Goal: Feedback & Contribution: Submit feedback/report problem

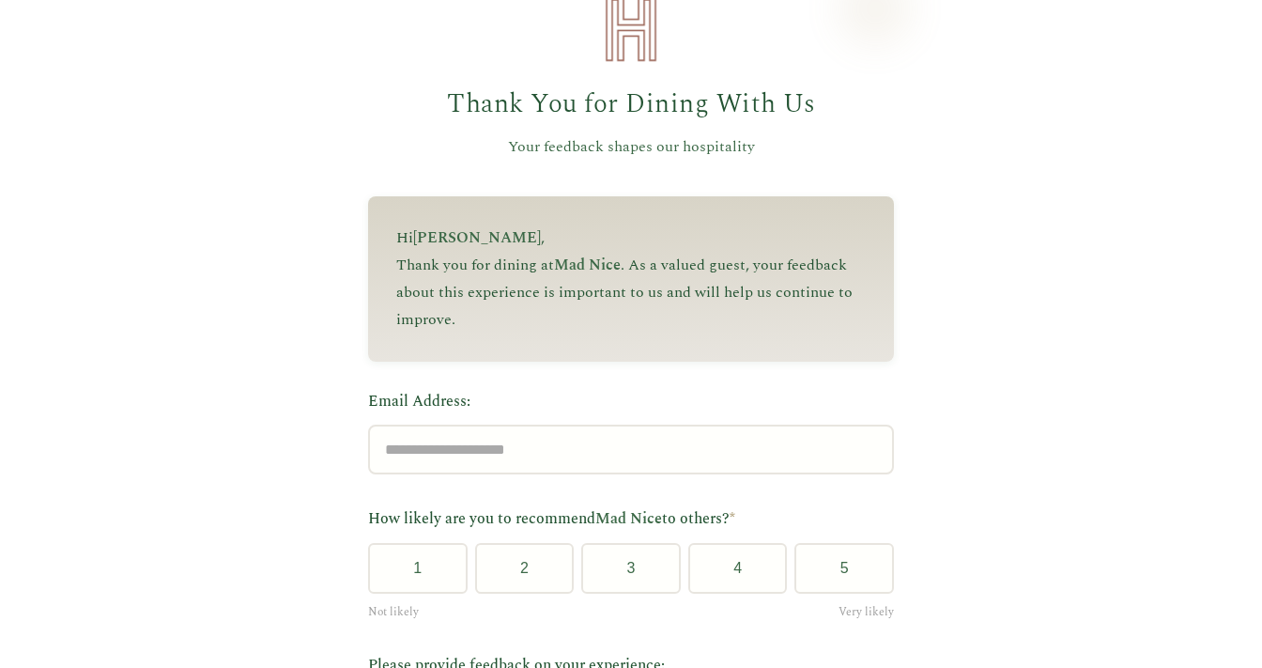
scroll to position [75, 0]
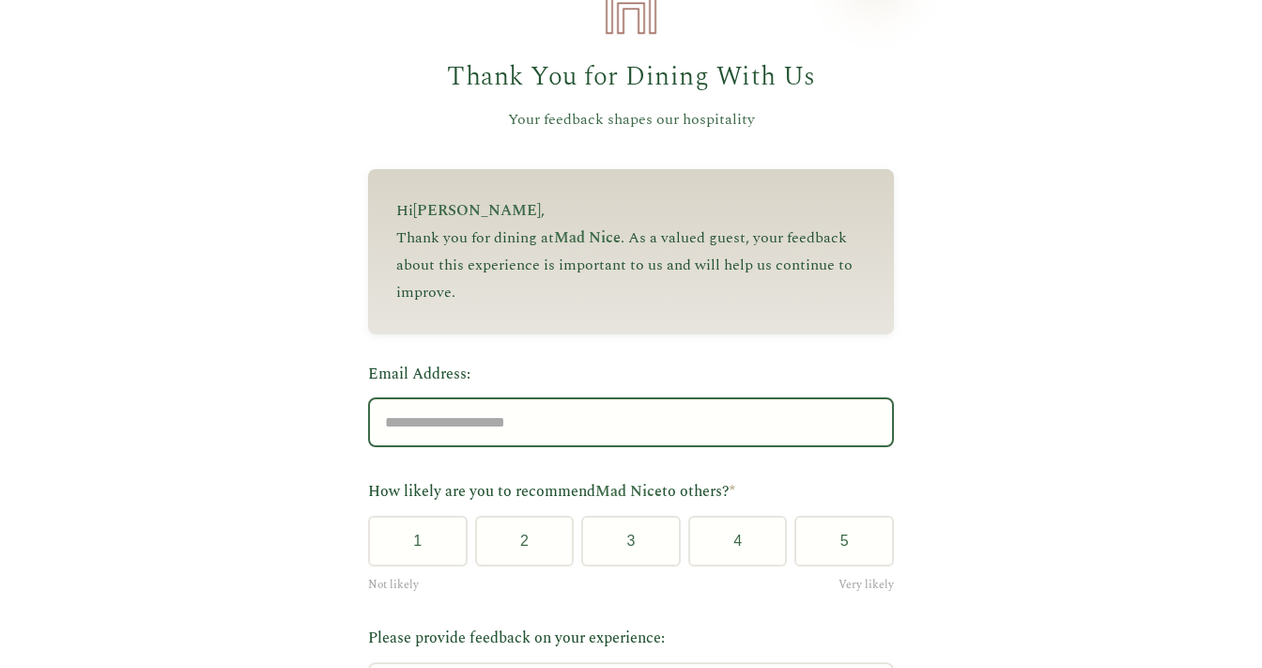
click at [488, 397] on input "Email Address:" at bounding box center [631, 422] width 526 height 50
type input "**********"
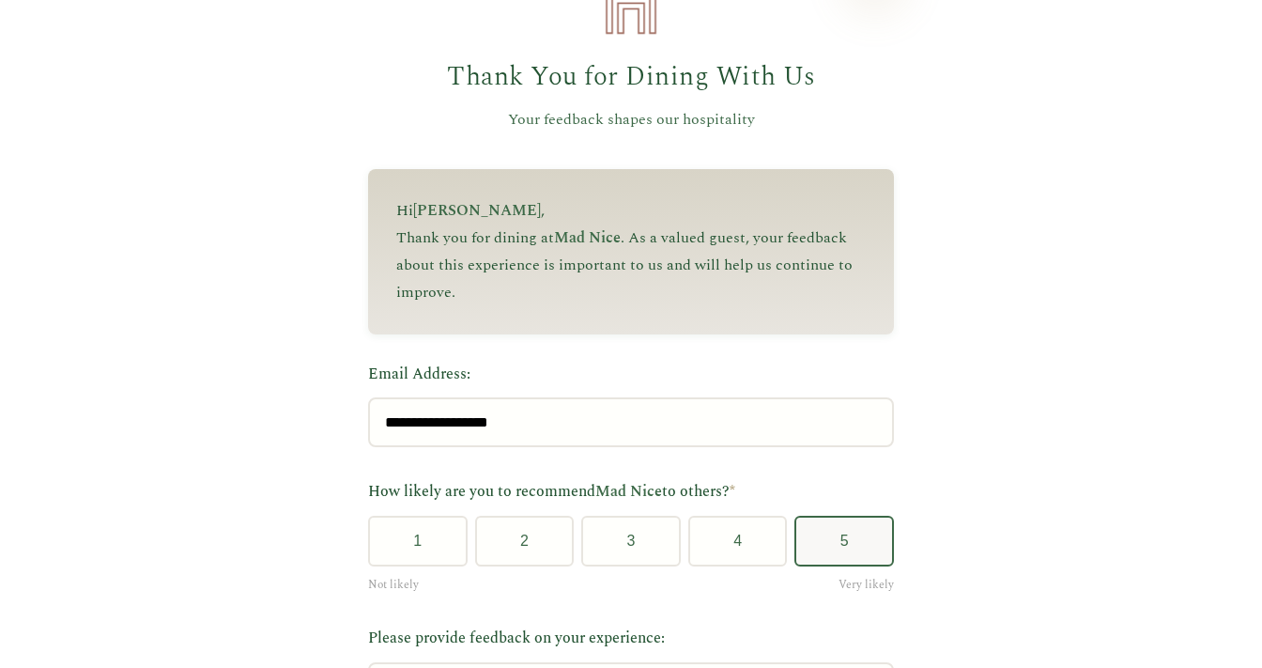
click at [836, 553] on button "5" at bounding box center [845, 541] width 100 height 51
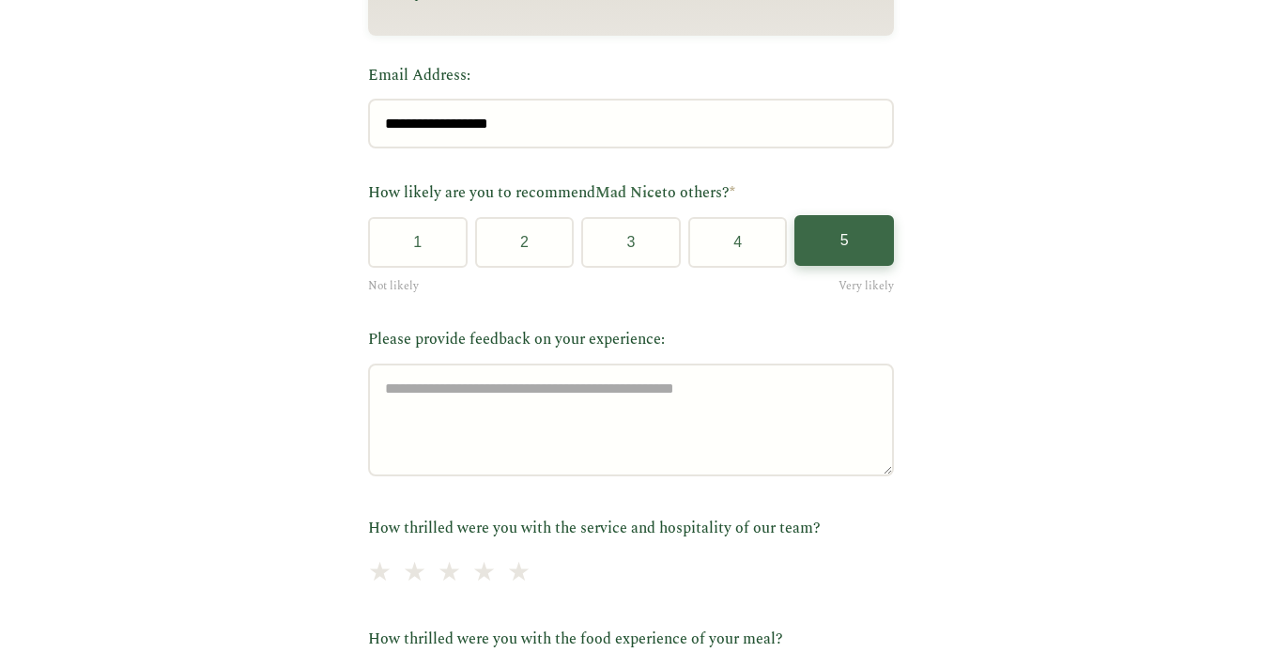
scroll to position [376, 0]
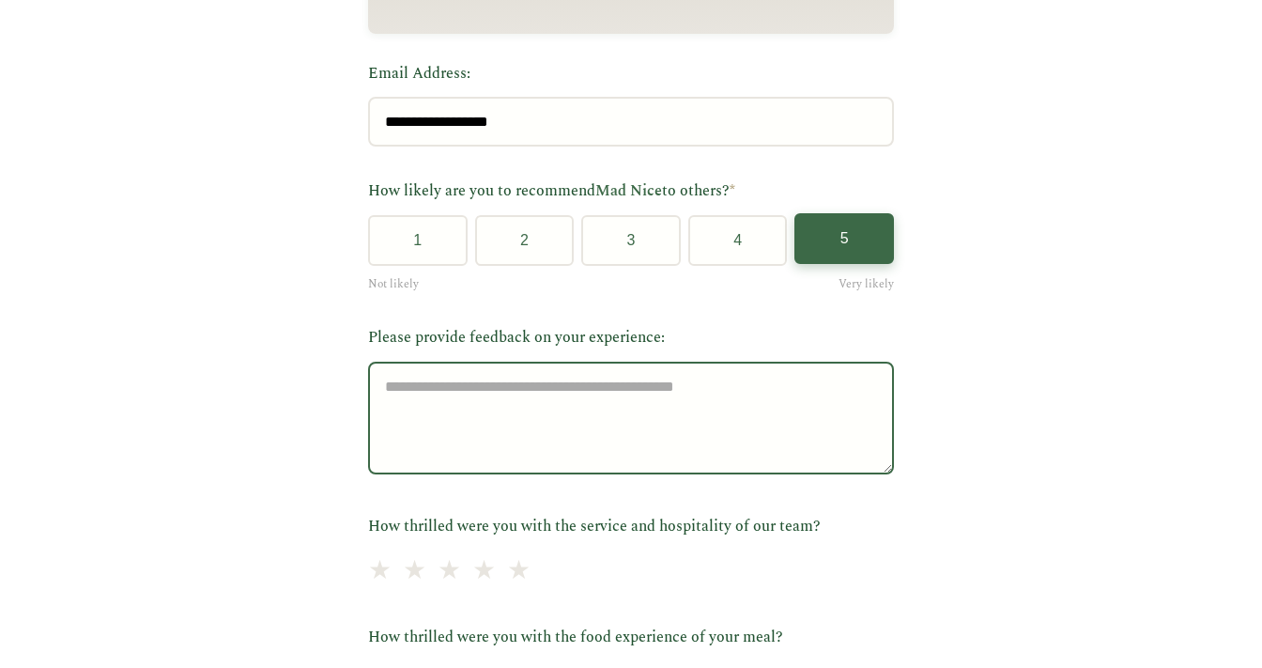
click at [508, 405] on textarea "Please provide feedback on your experience:" at bounding box center [631, 418] width 526 height 113
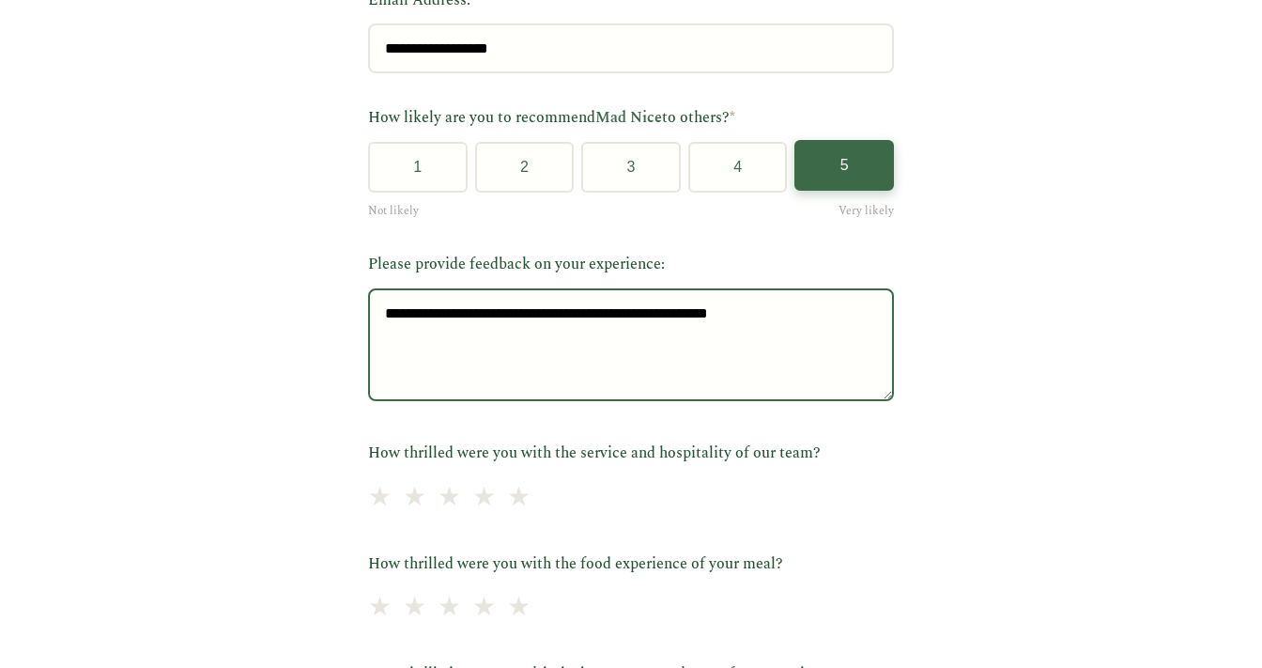
scroll to position [601, 0]
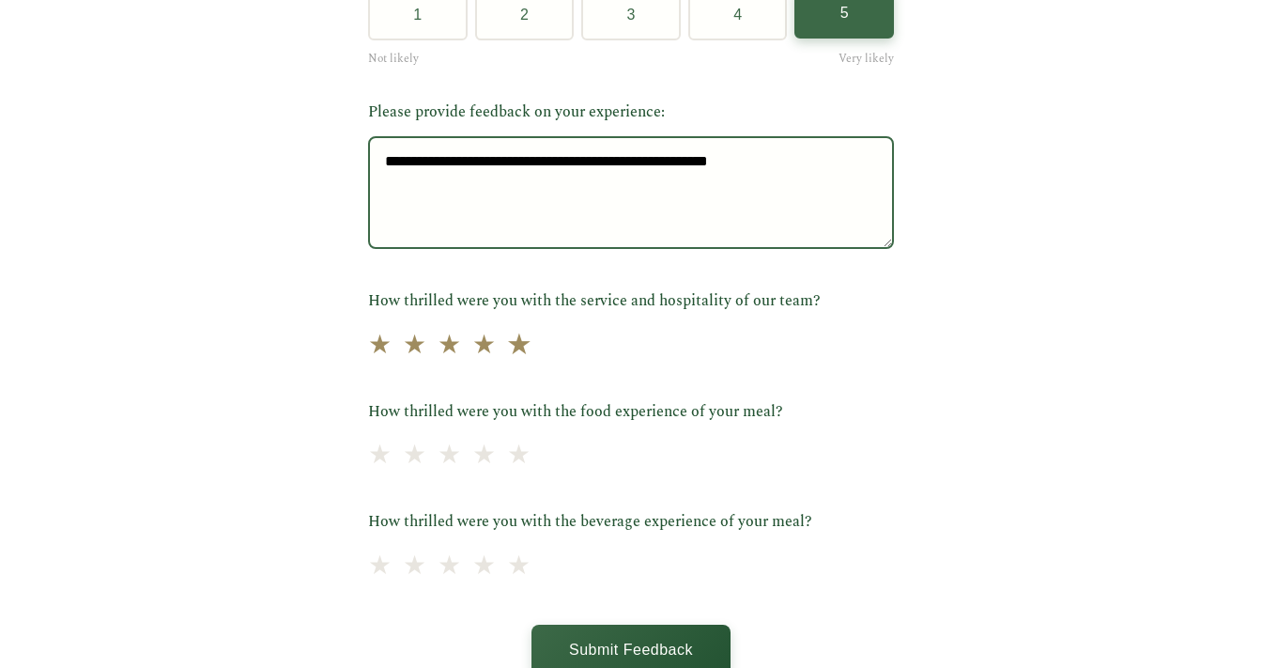
type textarea "**********"
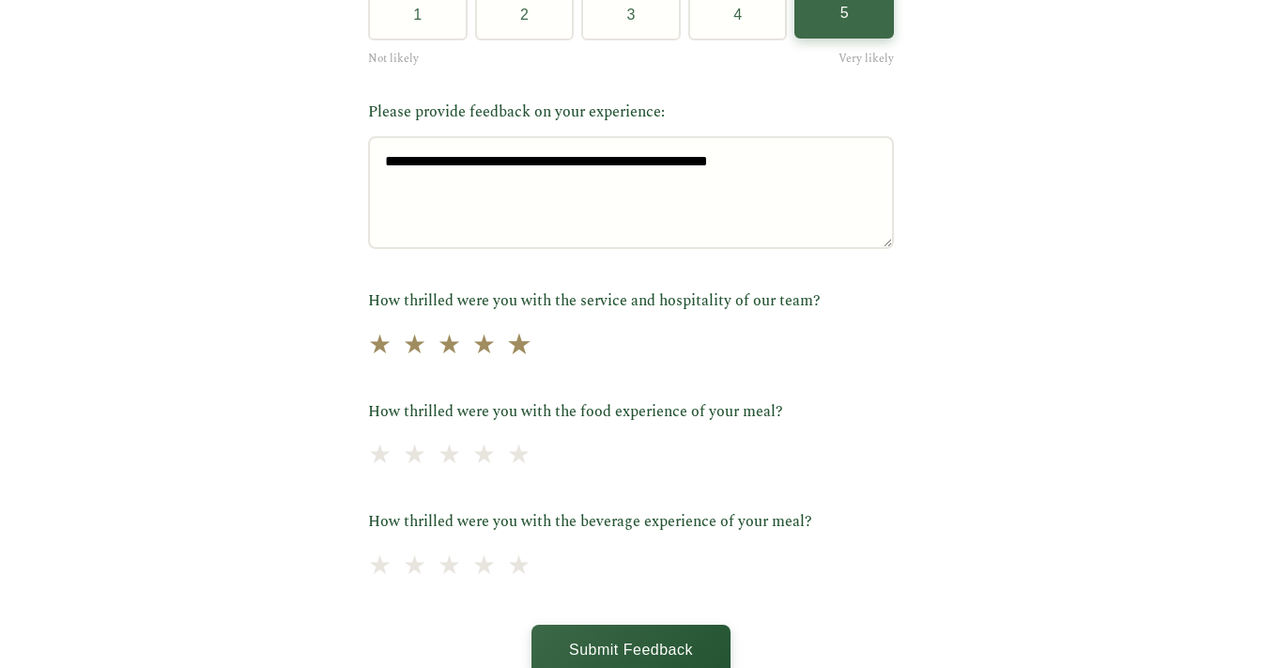
click at [506, 351] on span "★" at bounding box center [519, 345] width 26 height 46
click at [517, 452] on span "★" at bounding box center [519, 456] width 26 height 46
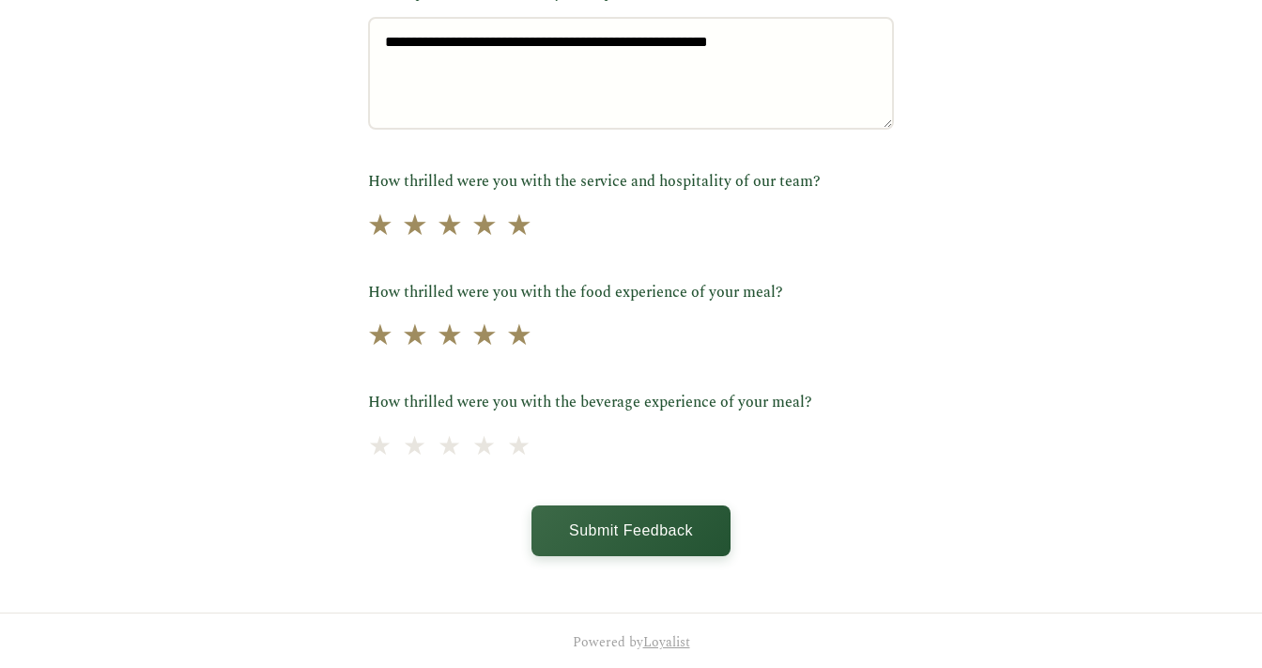
scroll to position [743, 0]
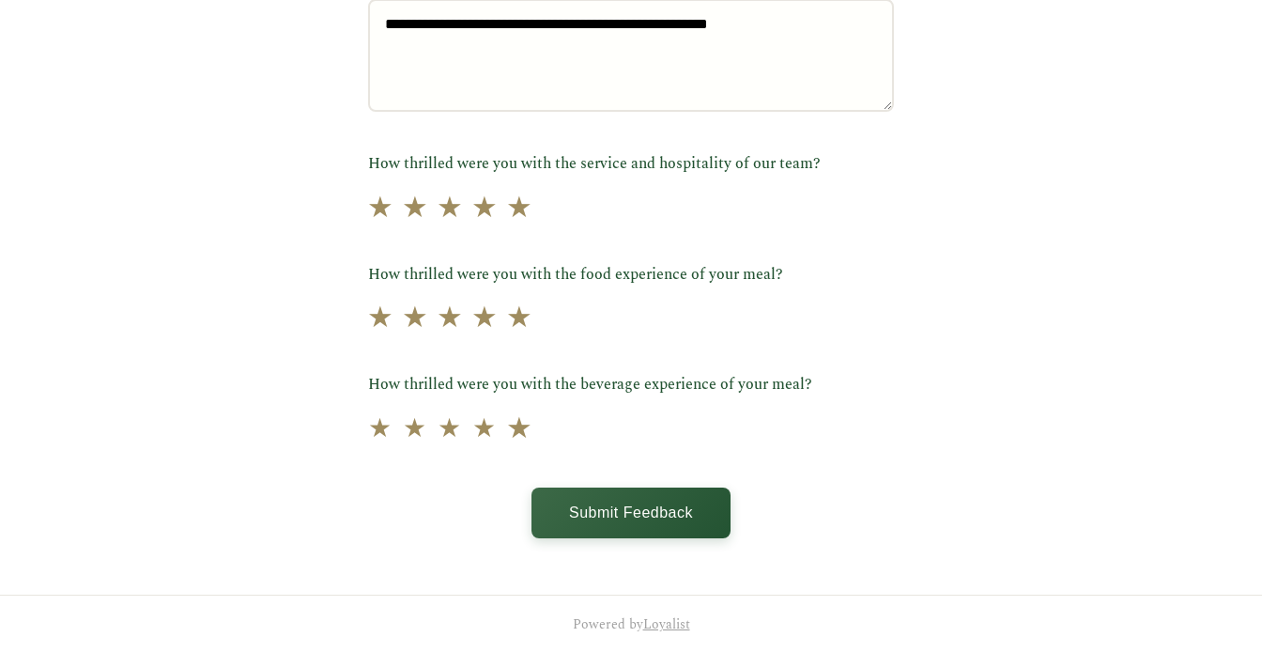
click at [508, 436] on span "★" at bounding box center [519, 429] width 26 height 46
click at [590, 510] on button "Submit Feedback" at bounding box center [631, 511] width 199 height 51
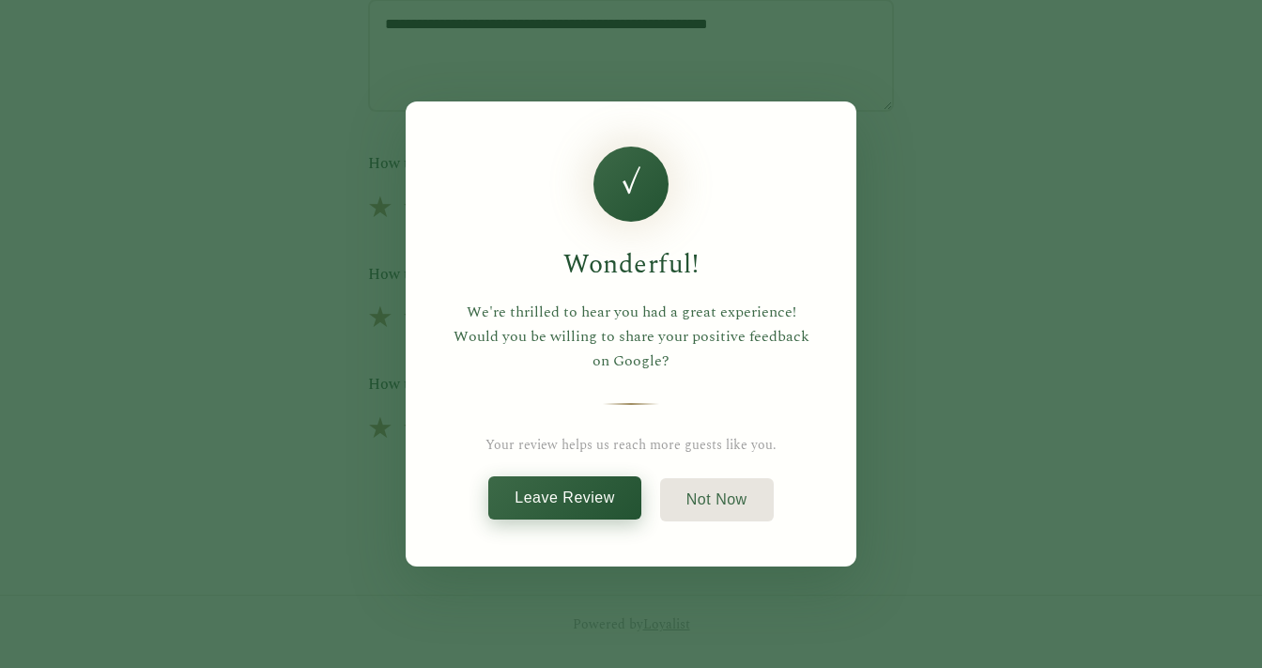
click at [549, 498] on button "Leave Review" at bounding box center [564, 497] width 153 height 43
